Goal: Task Accomplishment & Management: Use online tool/utility

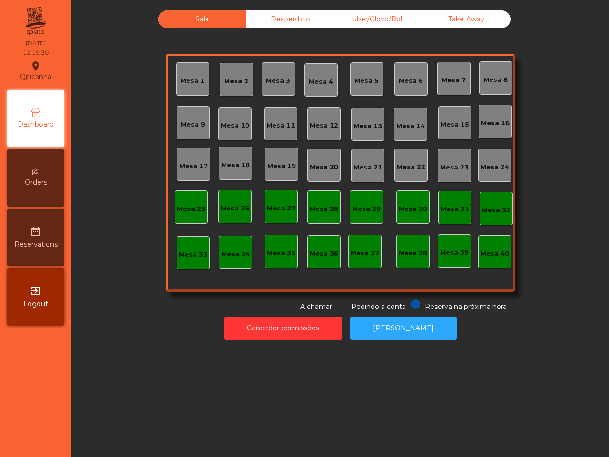
click at [494, 247] on div "Mesa 40" at bounding box center [495, 251] width 29 height 13
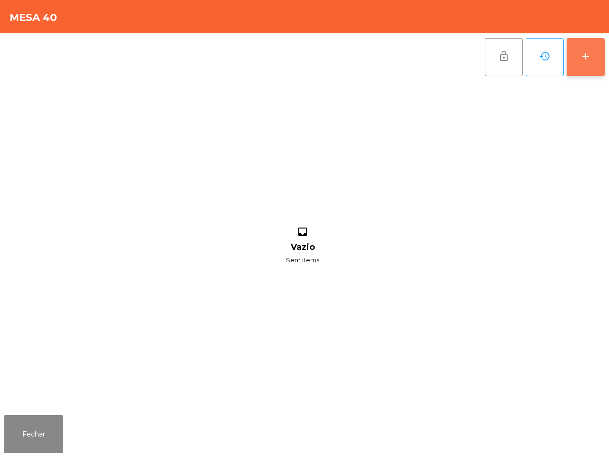
click at [596, 71] on button "add" at bounding box center [586, 57] width 38 height 38
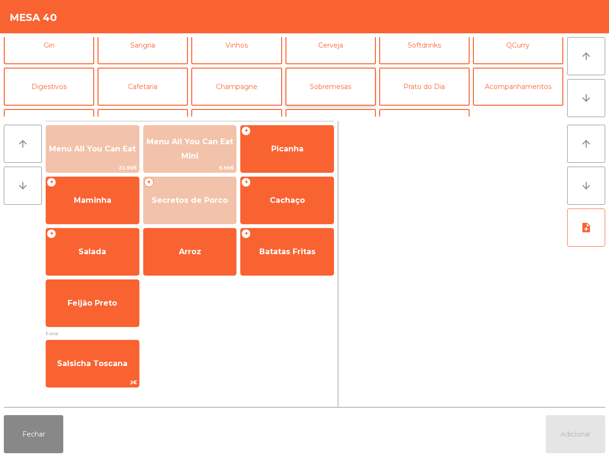
scroll to position [60, 0]
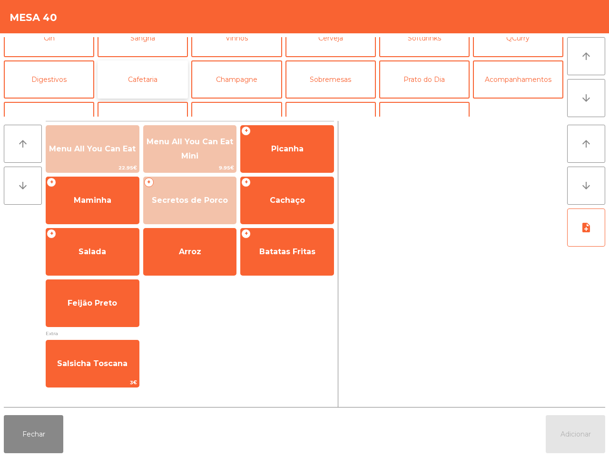
click at [167, 75] on button "Cafetaria" at bounding box center [143, 79] width 90 height 38
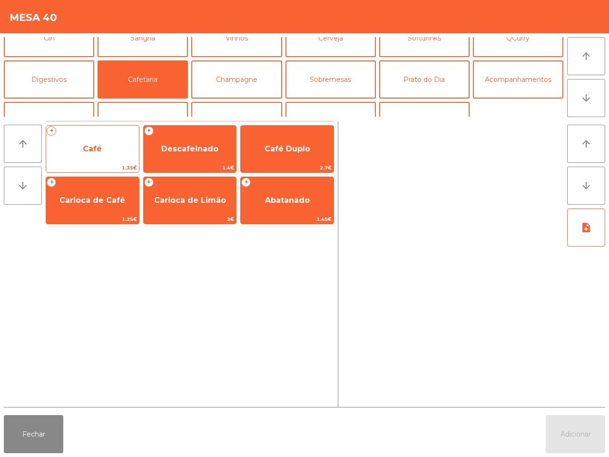
click at [125, 139] on span "Café" at bounding box center [92, 149] width 93 height 26
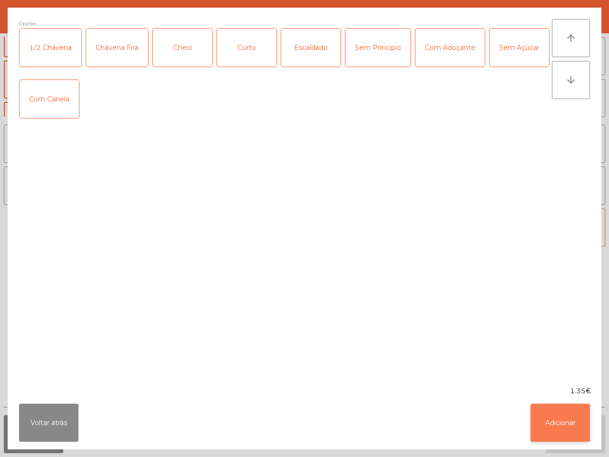
click at [550, 424] on button "Adicionar" at bounding box center [561, 423] width 60 height 38
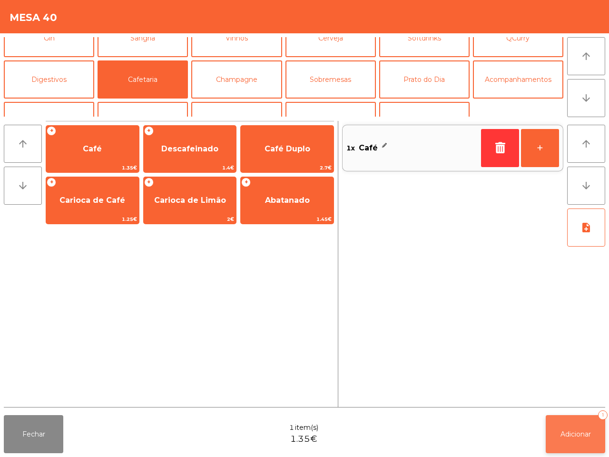
click at [582, 438] on span "Adicionar" at bounding box center [576, 434] width 30 height 9
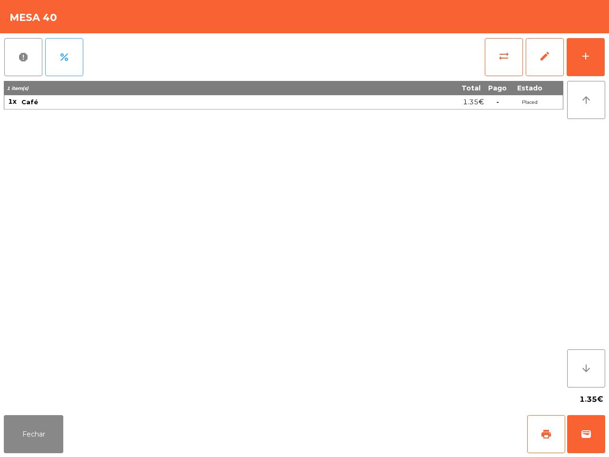
drag, startPoint x: 501, startPoint y: 347, endPoint x: 293, endPoint y: 260, distance: 225.4
click at [294, 262] on div "1 item(s) Total Pago Estado 1x Café 1.35€ - Placed" at bounding box center [284, 234] width 560 height 307
click at [40, 419] on button "Fechar" at bounding box center [34, 434] width 60 height 38
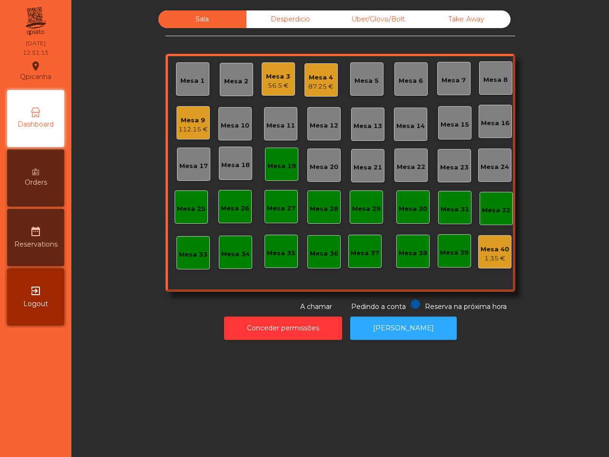
click at [274, 165] on div "Mesa 19" at bounding box center [282, 166] width 29 height 10
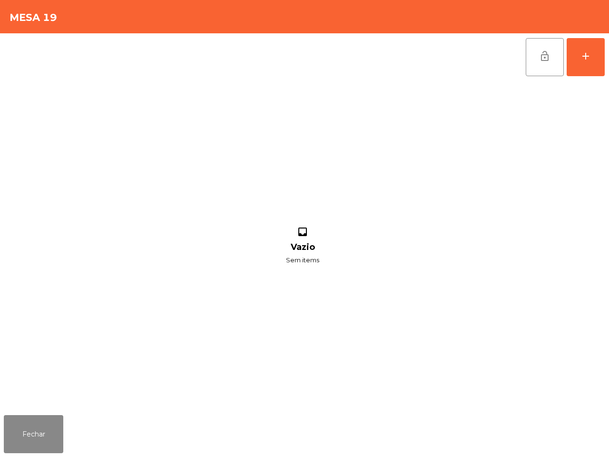
click at [579, 76] on div "lock_open add" at bounding box center [566, 57] width 80 height 48
click at [582, 70] on button "add" at bounding box center [586, 57] width 38 height 38
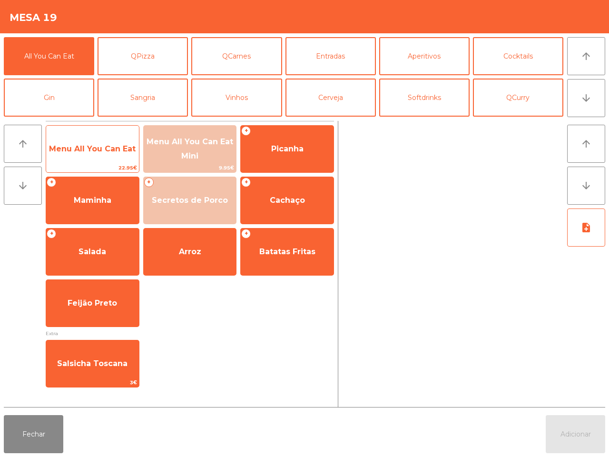
click at [120, 142] on span "Menu All You Can Eat" at bounding box center [92, 149] width 93 height 26
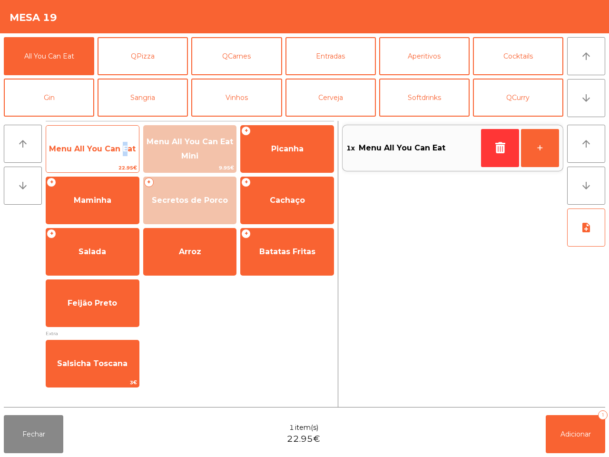
click at [120, 142] on span "Menu All You Can Eat" at bounding box center [92, 149] width 93 height 26
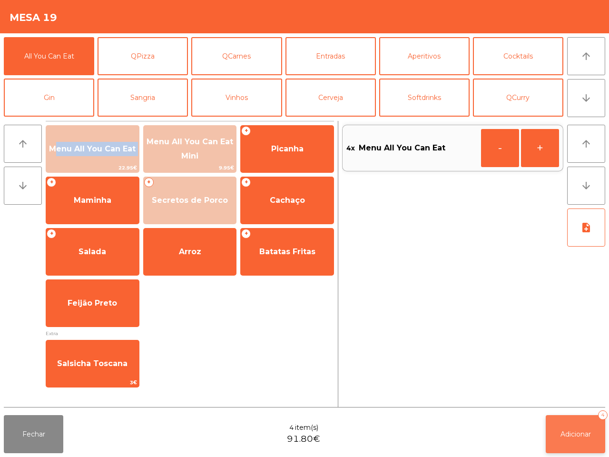
click at [579, 428] on button "Adicionar 4" at bounding box center [576, 434] width 60 height 38
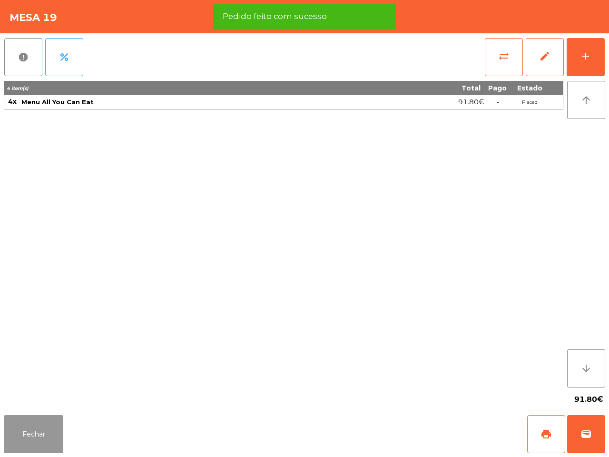
drag, startPoint x: 46, startPoint y: 438, endPoint x: 57, endPoint y: 437, distance: 11.5
click at [45, 439] on button "Fechar" at bounding box center [34, 434] width 60 height 38
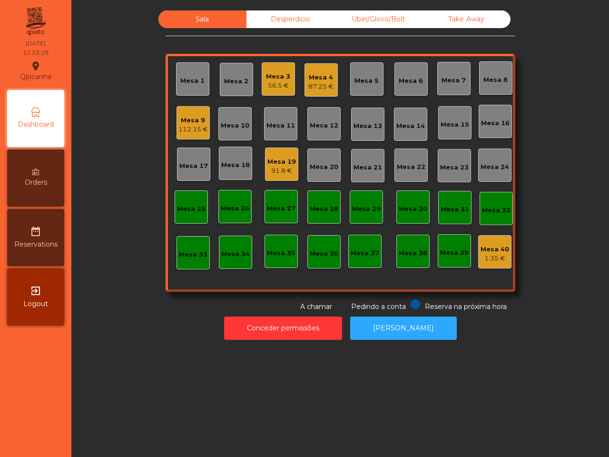
click at [100, 363] on div "Sala Desperdicio Uber/Glovo/Bolt Take Away Mesa 1 Mesa 2 Mesa 3 56.5 € Mesa 4 8…" at bounding box center [340, 228] width 538 height 457
click at [276, 175] on div "91.8 €" at bounding box center [282, 171] width 29 height 10
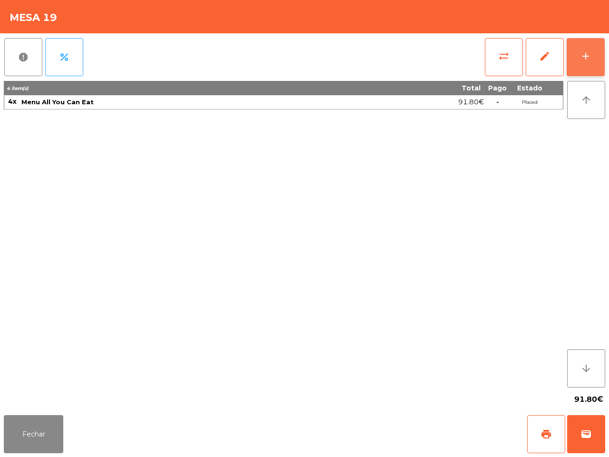
click at [587, 60] on div "add" at bounding box center [585, 55] width 11 height 11
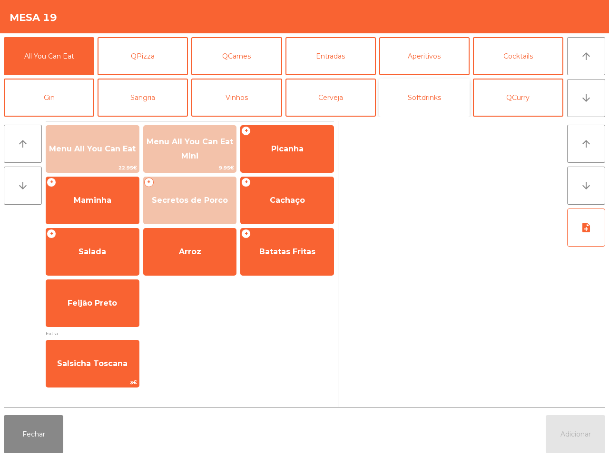
click at [418, 105] on button "Softdrinks" at bounding box center [424, 98] width 90 height 38
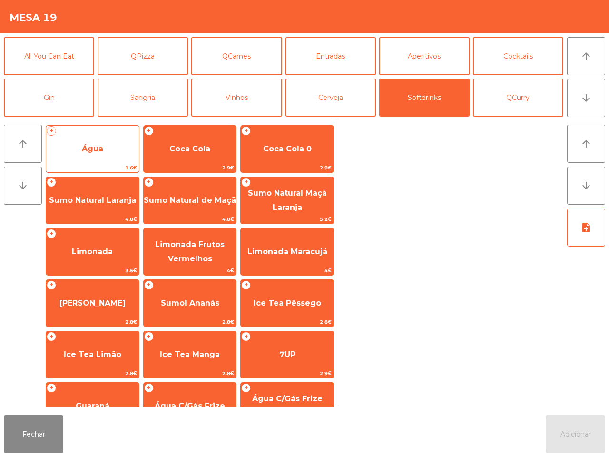
click at [99, 141] on span "Água" at bounding box center [92, 149] width 93 height 26
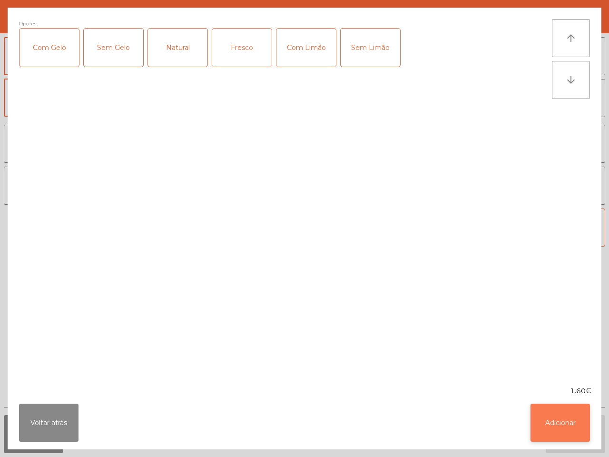
click at [573, 428] on button "Adicionar" at bounding box center [561, 423] width 60 height 38
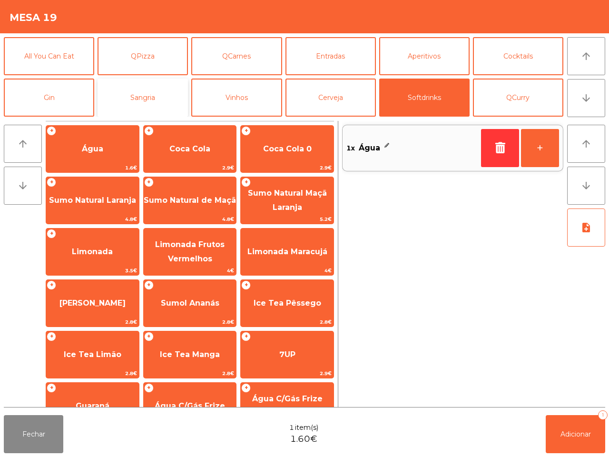
click at [166, 95] on button "Sangria" at bounding box center [143, 98] width 90 height 38
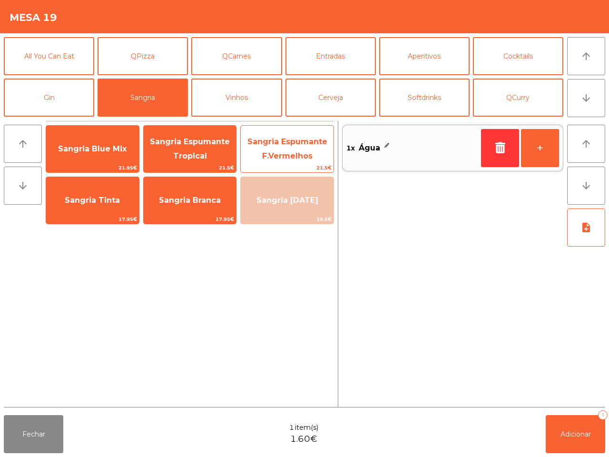
click at [284, 149] on span "Sangria Espumante F.Vermelhos" at bounding box center [287, 149] width 93 height 40
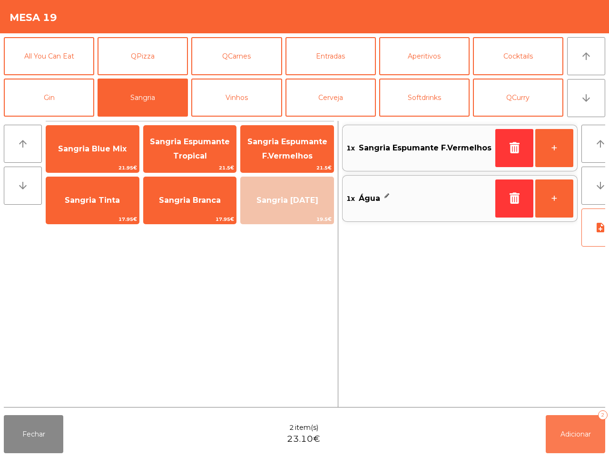
click at [568, 437] on span "Adicionar" at bounding box center [576, 434] width 30 height 9
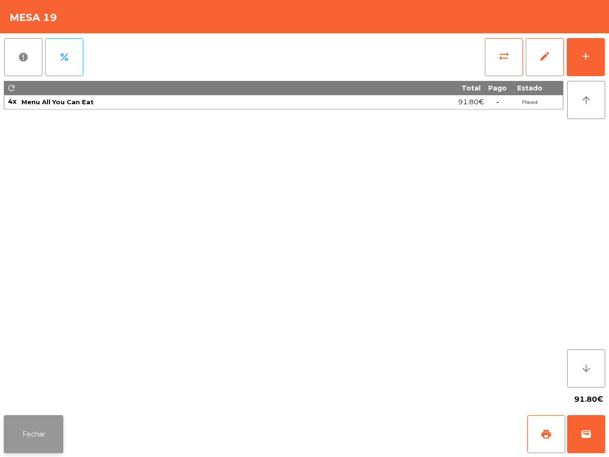
click at [22, 428] on button "Fechar" at bounding box center [34, 434] width 60 height 38
